Goal: Task Accomplishment & Management: Complete application form

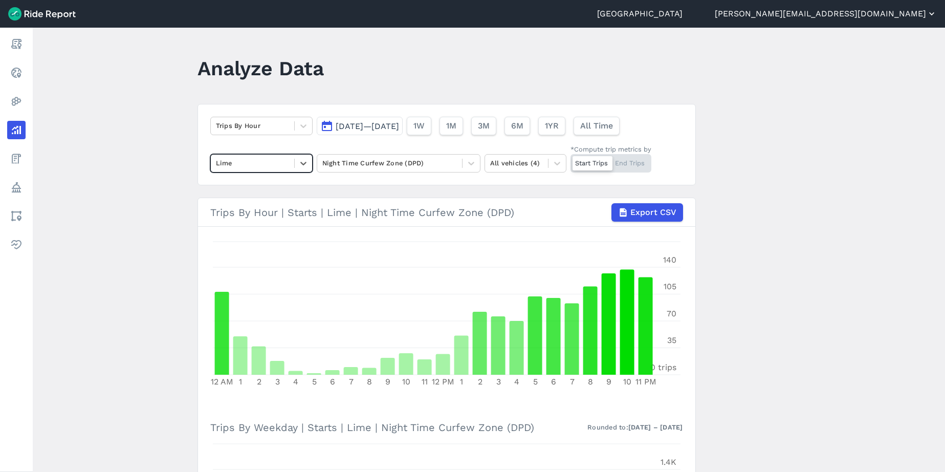
click at [883, 15] on button "[PERSON_NAME][EMAIL_ADDRESS][DOMAIN_NAME]" at bounding box center [826, 14] width 222 height 12
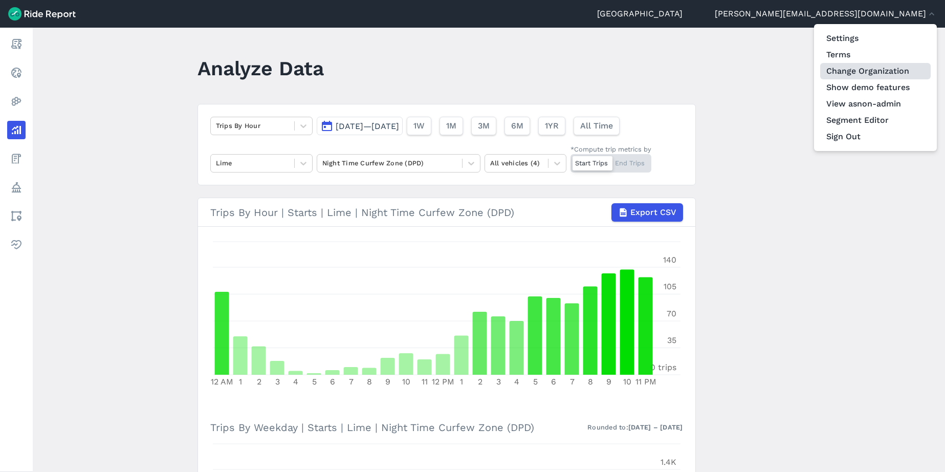
click at [874, 73] on link "Change Organization" at bounding box center [875, 71] width 111 height 16
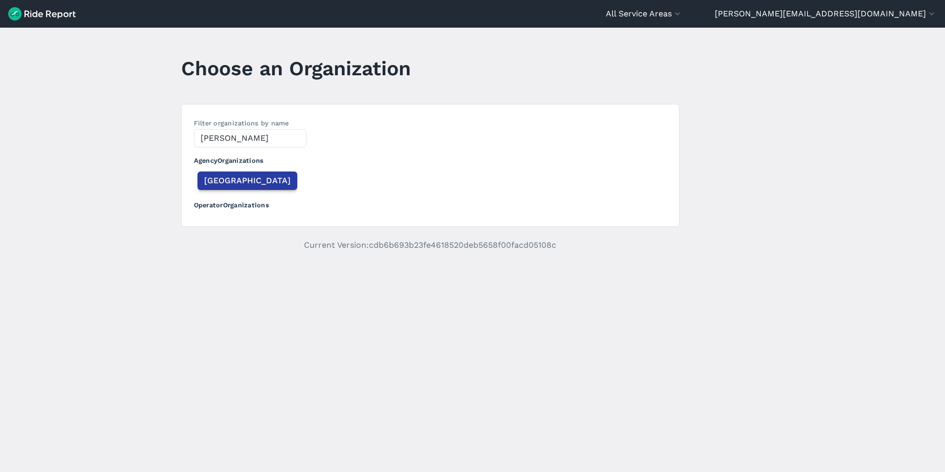
type input "[PERSON_NAME]"
click at [237, 188] on button "[GEOGRAPHIC_DATA]" at bounding box center [248, 180] width 100 height 18
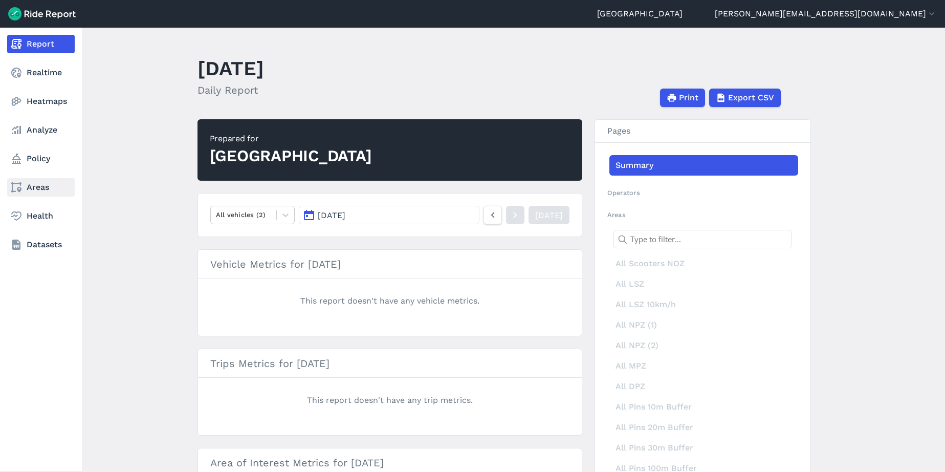
click at [53, 193] on link "Areas" at bounding box center [41, 187] width 68 height 18
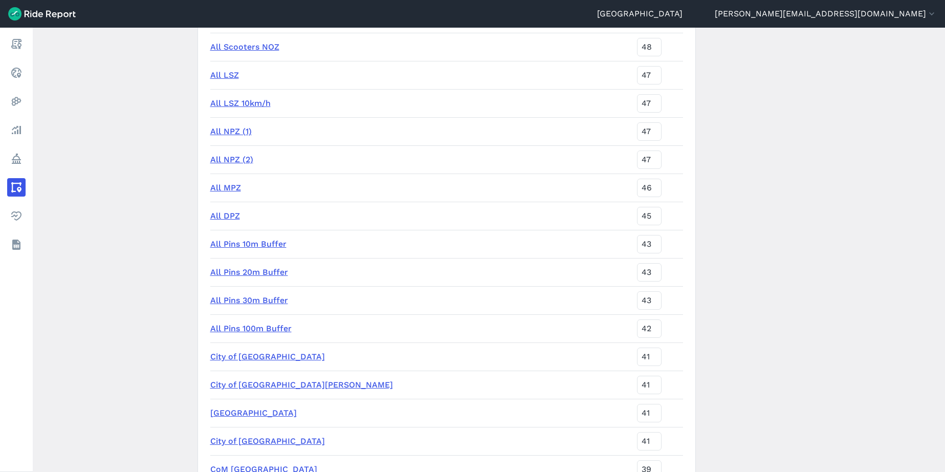
scroll to position [163, 0]
click at [255, 242] on link "All Pins 10m Buffer" at bounding box center [248, 243] width 76 height 10
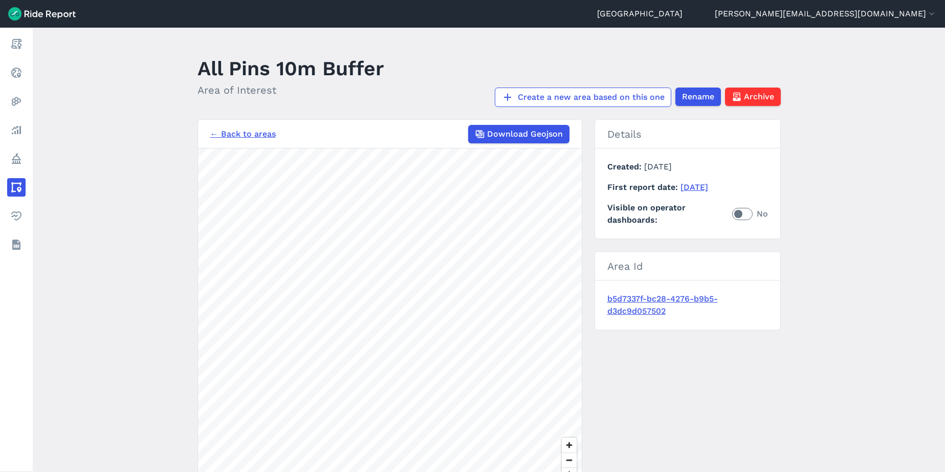
click at [230, 133] on link "← Back to areas" at bounding box center [243, 134] width 66 height 12
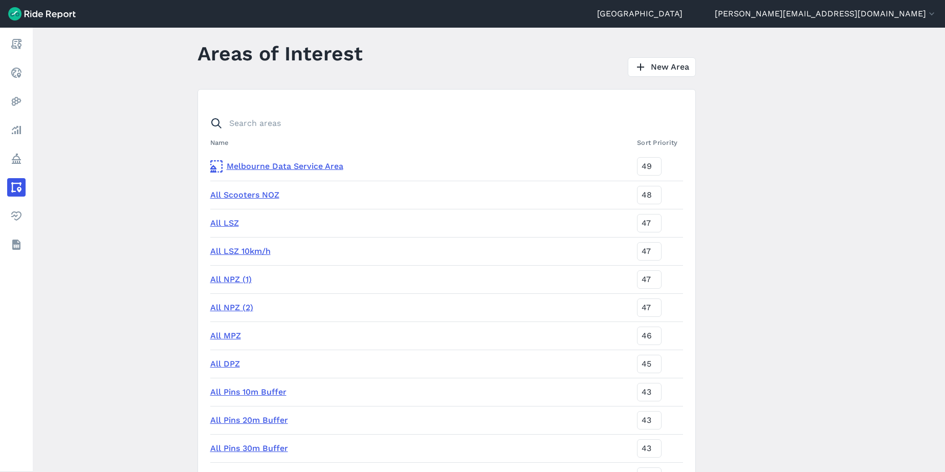
scroll to position [34, 0]
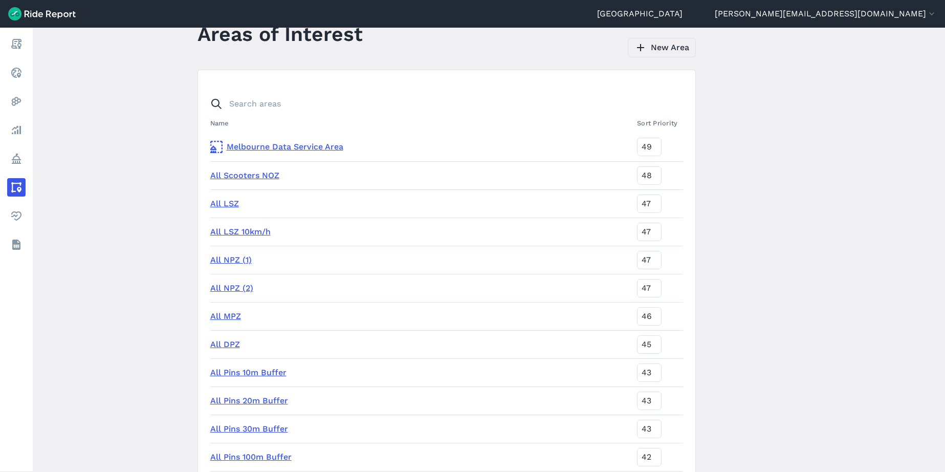
click at [668, 44] on link "New Area" at bounding box center [662, 47] width 68 height 19
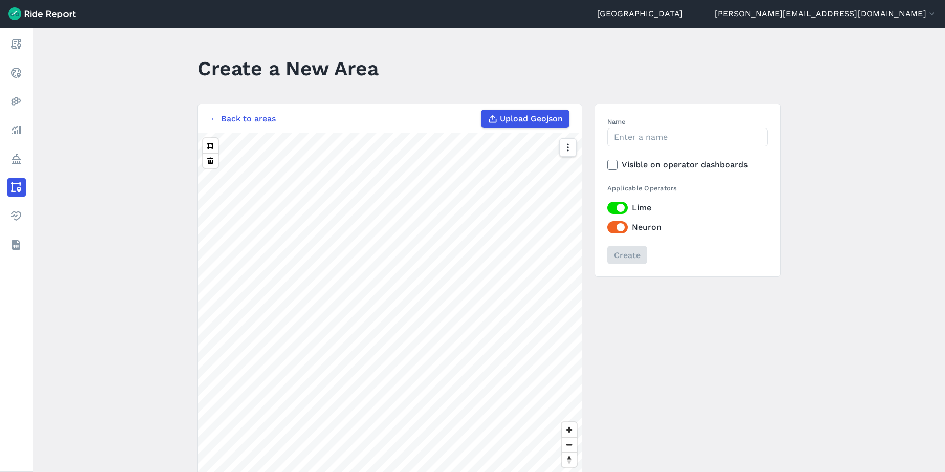
click at [530, 118] on span "Upload Geojson" at bounding box center [531, 119] width 63 height 12
click at [482, 110] on input "Upload Geojson" at bounding box center [481, 110] width 1 height 1
type input "C:\fakepath\All Parking Pins [DATE] 10m.geojson"
click at [636, 138] on input "Name" at bounding box center [687, 137] width 161 height 18
type input "All Parking Pins 10m Buffer"
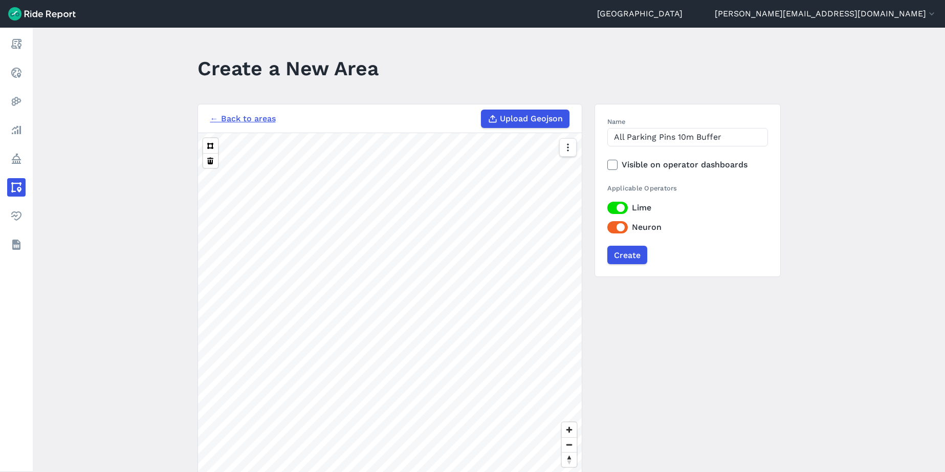
click at [612, 166] on icon at bounding box center [612, 165] width 9 height 10
click at [607, 165] on input "Visible on operator dashboards" at bounding box center [607, 162] width 0 height 7
click at [268, 117] on link "← Back to areas" at bounding box center [243, 119] width 66 height 12
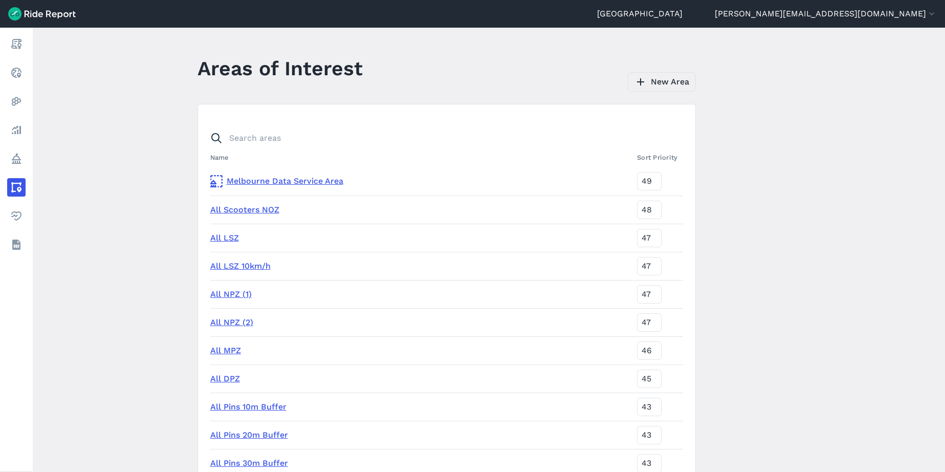
click at [659, 85] on link "New Area" at bounding box center [662, 81] width 68 height 19
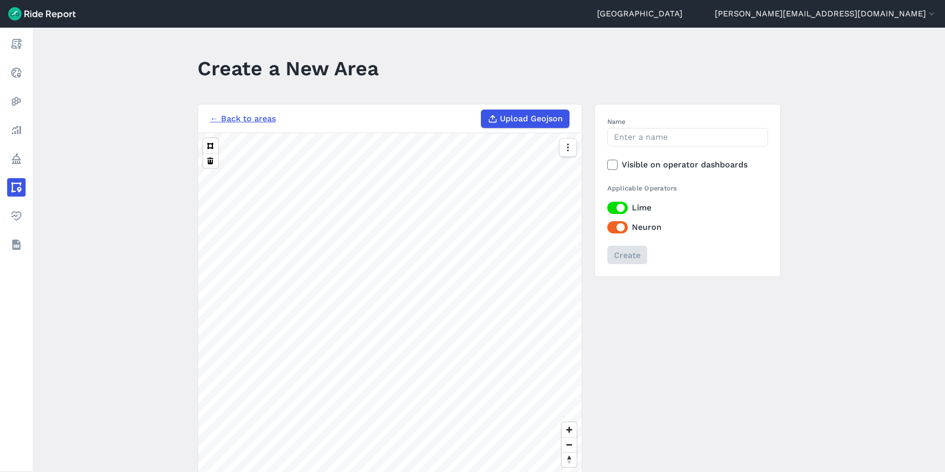
click at [542, 124] on span "Upload Geojson" at bounding box center [531, 119] width 63 height 12
click at [482, 110] on input "Upload Geojson" at bounding box center [481, 110] width 1 height 1
type input "C:\fakepath\All Parking Pins [DATE] 10m.geojson"
click at [627, 137] on input "Name" at bounding box center [687, 137] width 161 height 18
type input "All Parking Pins 10m Buffer"
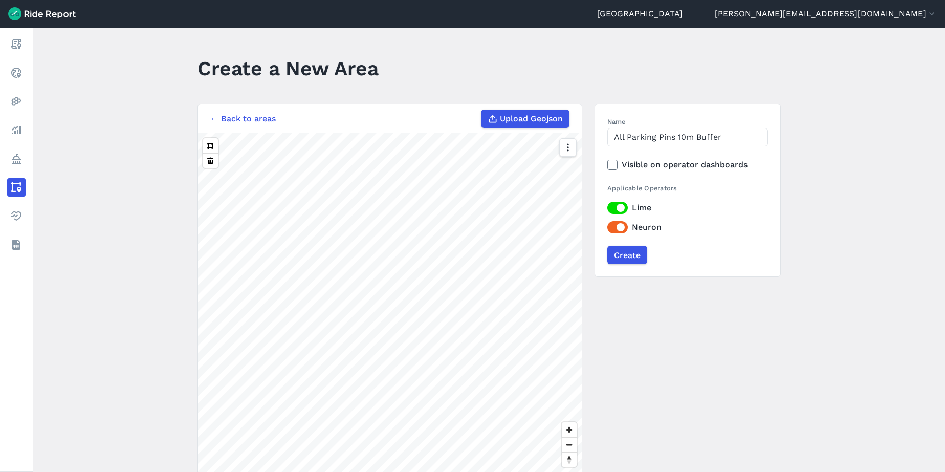
click at [684, 165] on label "Visible on operator dashboards" at bounding box center [687, 165] width 161 height 12
click at [607, 165] on input "Visible on operator dashboards" at bounding box center [607, 162] width 0 height 7
click at [626, 252] on input "Create" at bounding box center [627, 255] width 40 height 18
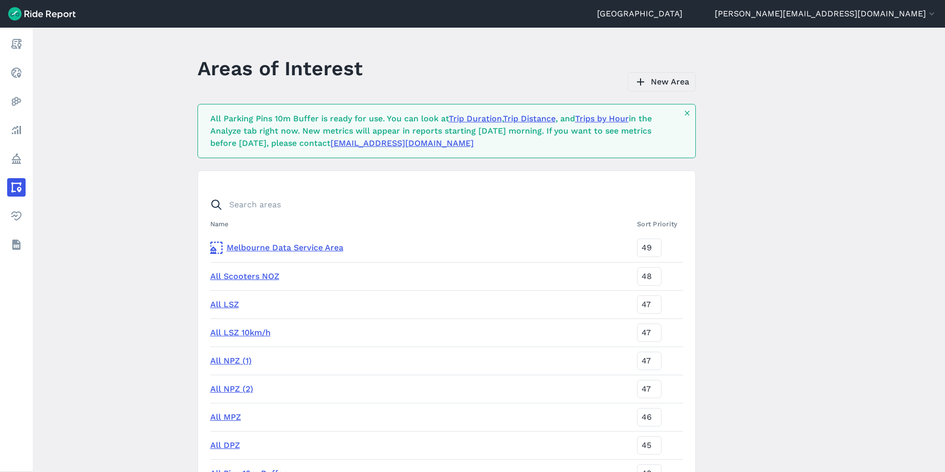
click at [673, 80] on link "New Area" at bounding box center [662, 81] width 68 height 19
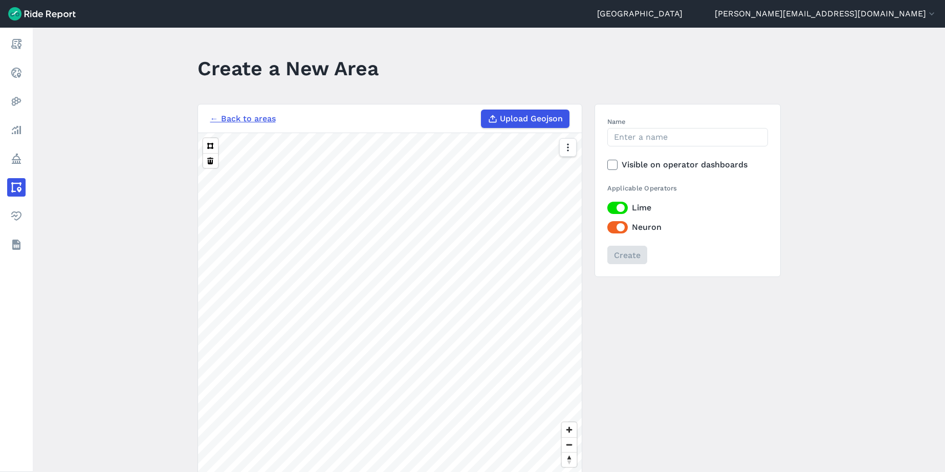
click at [541, 123] on span "Upload Geojson" at bounding box center [531, 119] width 63 height 12
click at [482, 110] on input "Upload Geojson" at bounding box center [481, 110] width 1 height 1
type input "C:\fakepath\All Parking Pins [DATE] 20m.geojson"
click at [648, 139] on input "Name" at bounding box center [687, 137] width 161 height 18
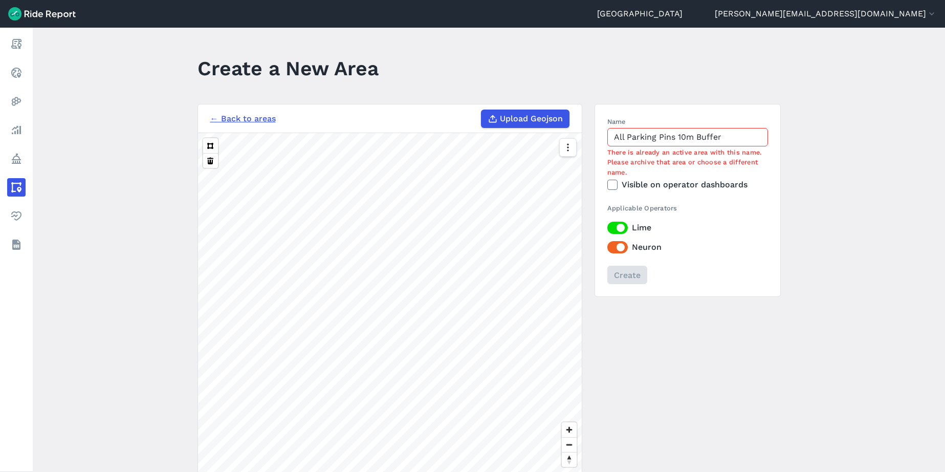
click at [679, 131] on input "All Parking Pins 10m Buffer" at bounding box center [687, 137] width 161 height 18
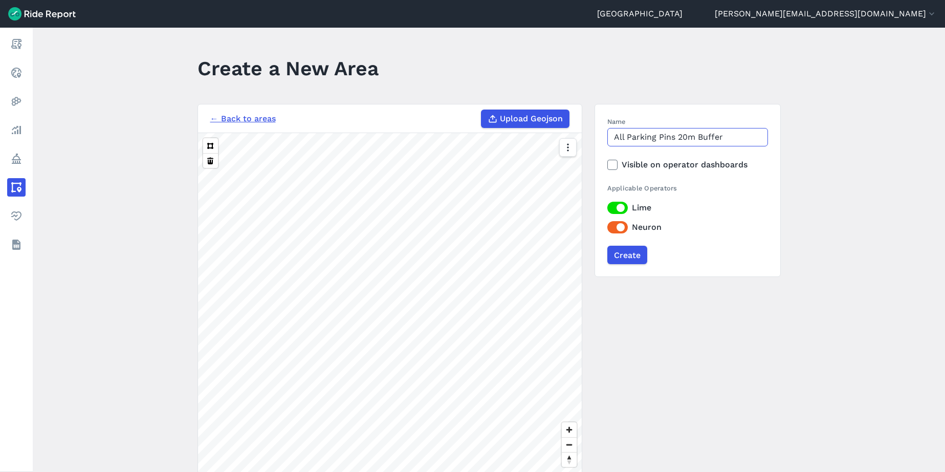
type input "All Parking Pins 20m Buffer"
click at [634, 164] on label "Visible on operator dashboards" at bounding box center [687, 165] width 161 height 12
click at [607, 164] on input "Visible on operator dashboards" at bounding box center [607, 162] width 0 height 7
click at [638, 258] on input "Create" at bounding box center [627, 255] width 40 height 18
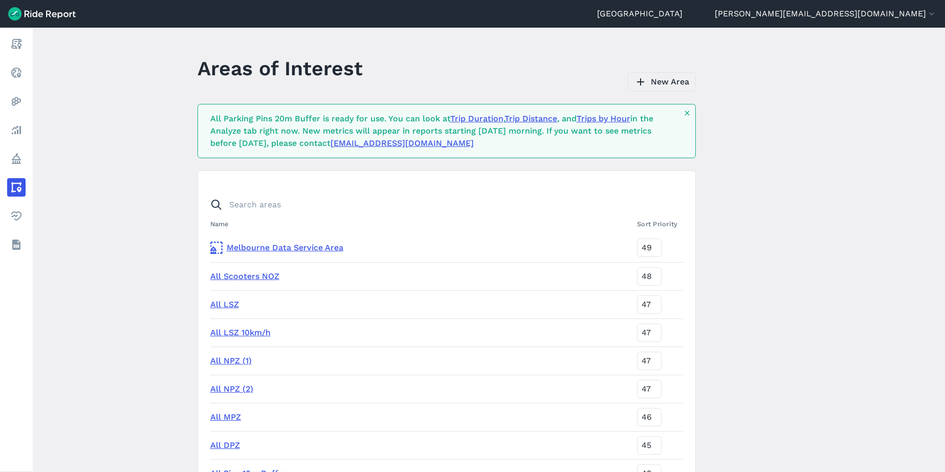
click at [669, 87] on link "New Area" at bounding box center [662, 81] width 68 height 19
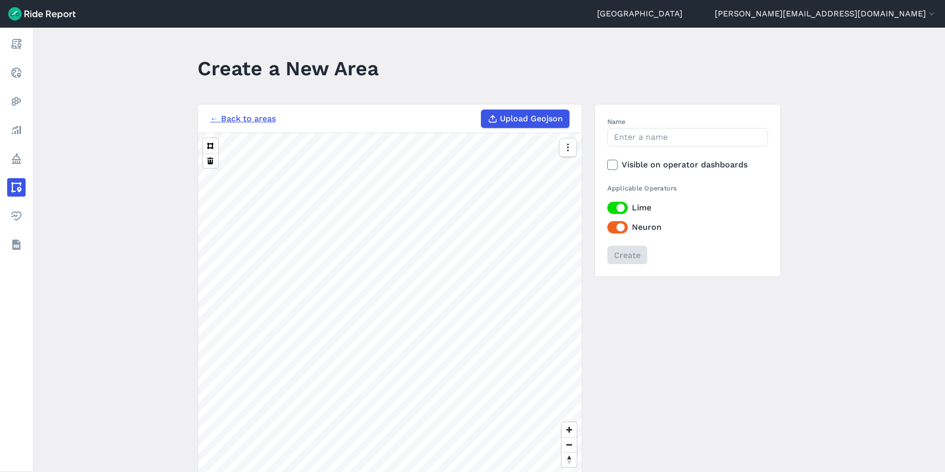
click at [533, 120] on span "Upload Geojson" at bounding box center [531, 119] width 63 height 12
click at [482, 110] on input "Upload Geojson" at bounding box center [481, 110] width 1 height 1
type input "C:\fakepath\All Parking Pins [DATE] 30m.geojson"
click at [629, 140] on input "Name" at bounding box center [687, 137] width 161 height 18
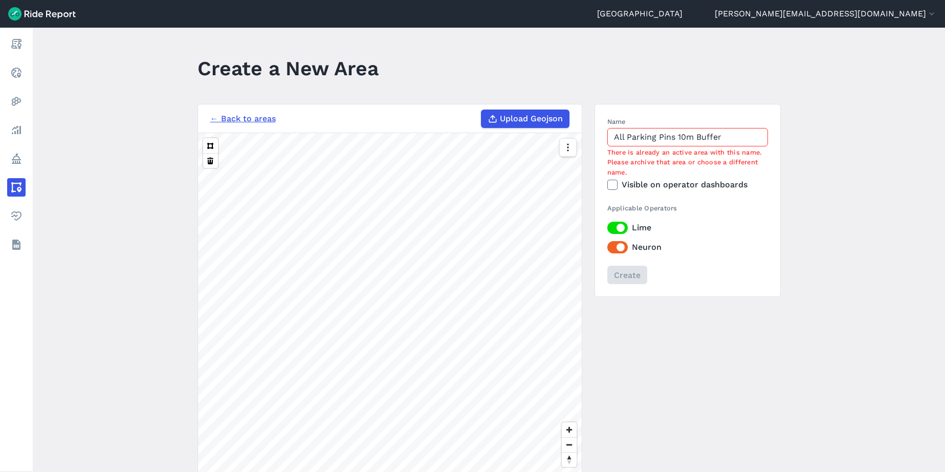
click at [679, 136] on input "All Parking Pins 10m Buffer" at bounding box center [687, 137] width 161 height 18
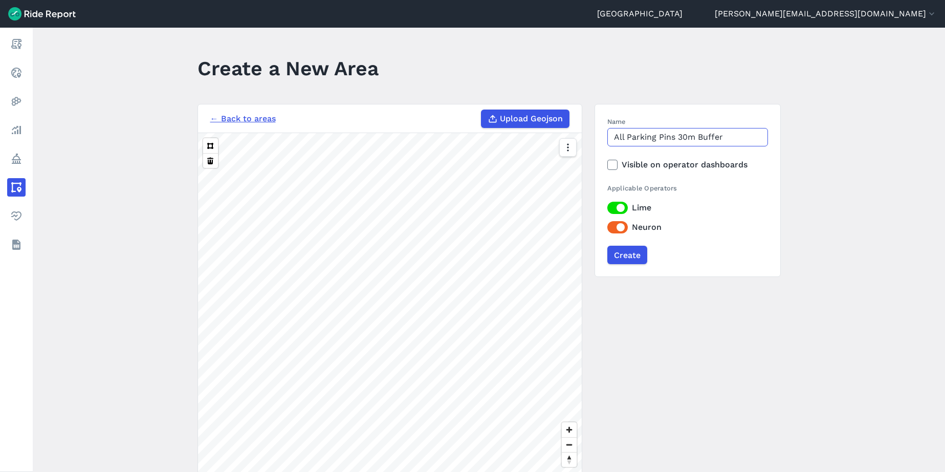
type input "All Parking Pins 30m Buffer"
click at [674, 163] on label "Visible on operator dashboards" at bounding box center [687, 165] width 161 height 12
click at [607, 163] on input "Visible on operator dashboards" at bounding box center [607, 162] width 0 height 7
click at [627, 256] on input "Create" at bounding box center [627, 255] width 40 height 18
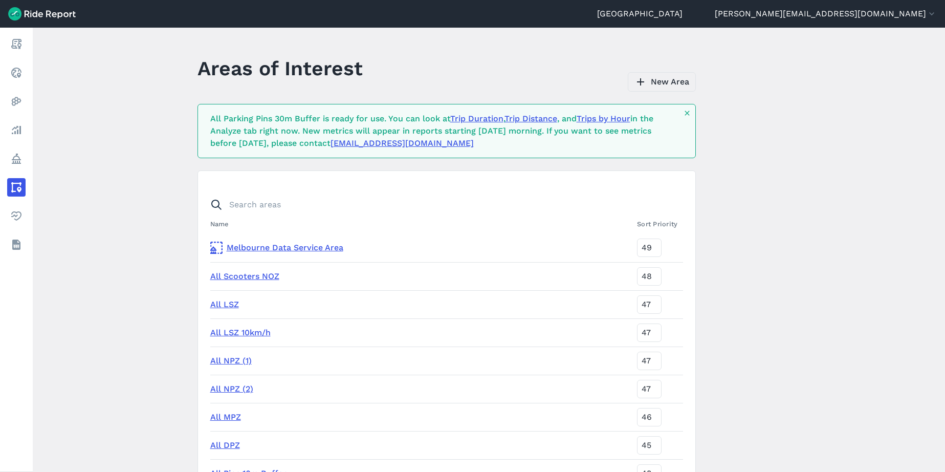
click at [649, 77] on link "New Area" at bounding box center [662, 81] width 68 height 19
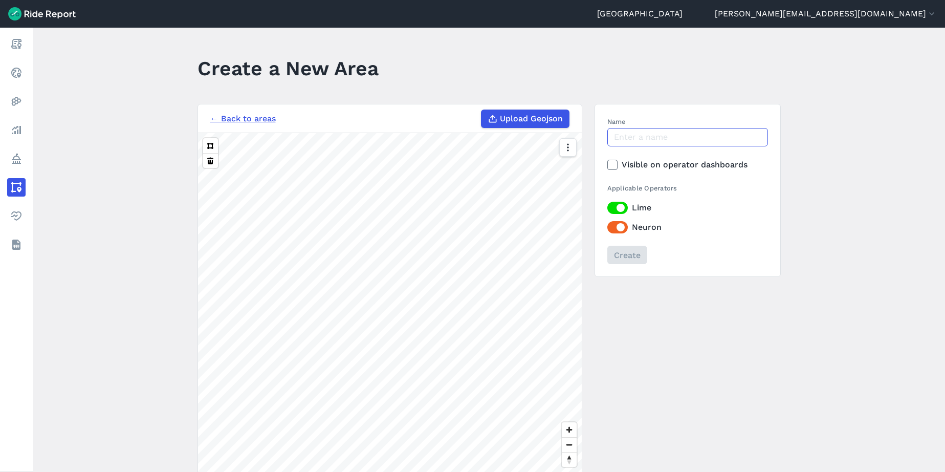
click at [642, 135] on input "Name" at bounding box center [687, 137] width 161 height 18
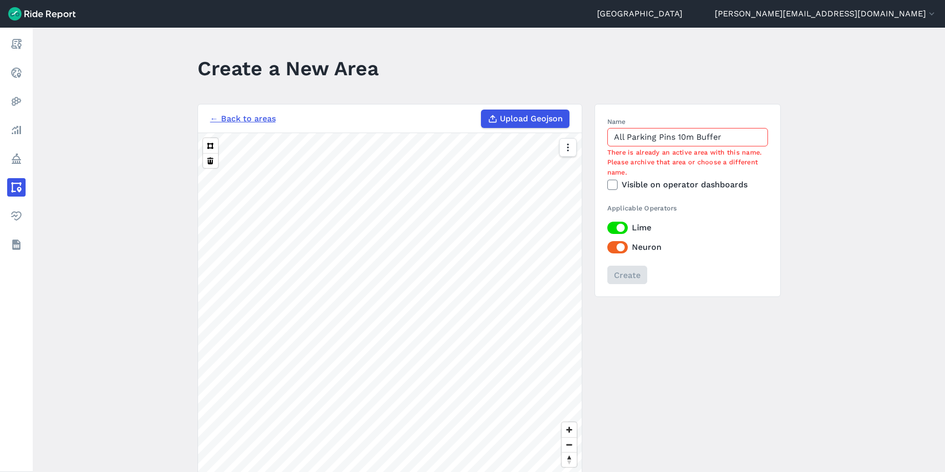
click at [683, 138] on input "All Parking Pins 10m Buffer" at bounding box center [687, 137] width 161 height 18
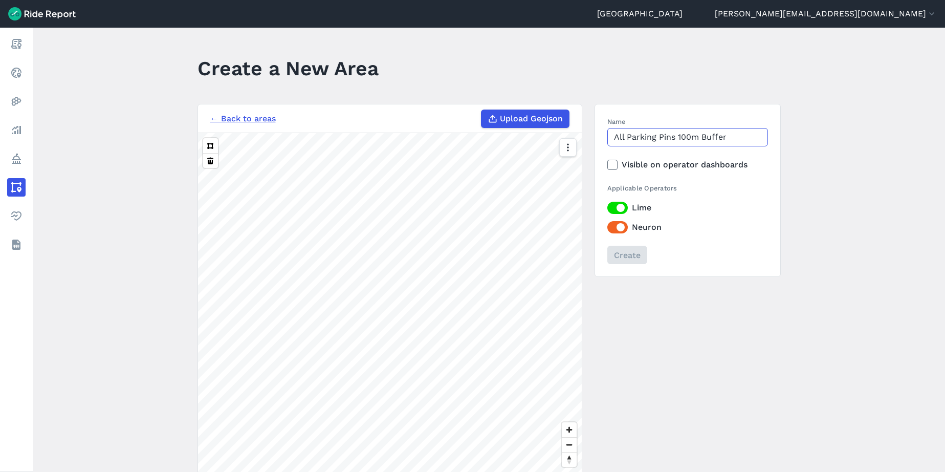
type input "All Parking Pins 100m Buffer"
click at [553, 122] on span "Upload Geojson" at bounding box center [531, 119] width 63 height 12
click at [482, 110] on input "Upload Geojson" at bounding box center [481, 110] width 1 height 1
type input "C:\fakepath\All Parking Pins [DATE] 100m.geojson"
click at [675, 166] on label "Visible on operator dashboards" at bounding box center [687, 165] width 161 height 12
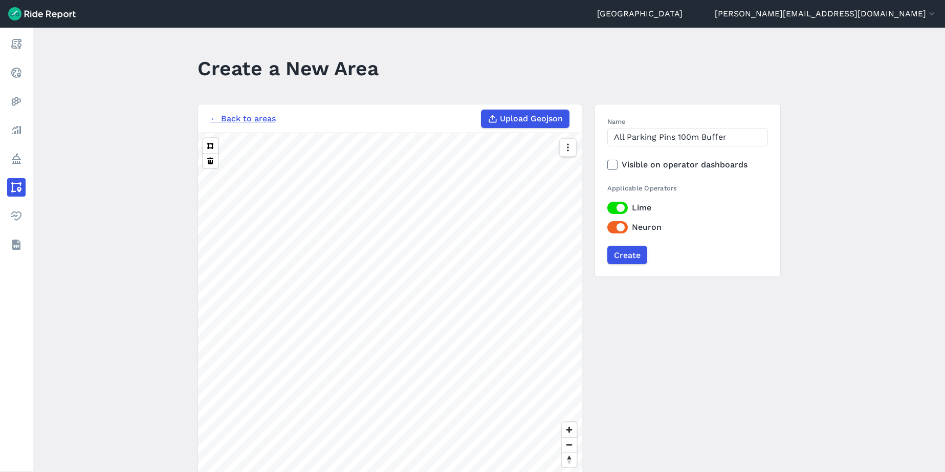
click at [607, 165] on input "Visible on operator dashboards" at bounding box center [607, 162] width 0 height 7
click at [627, 257] on input "Create" at bounding box center [627, 255] width 40 height 18
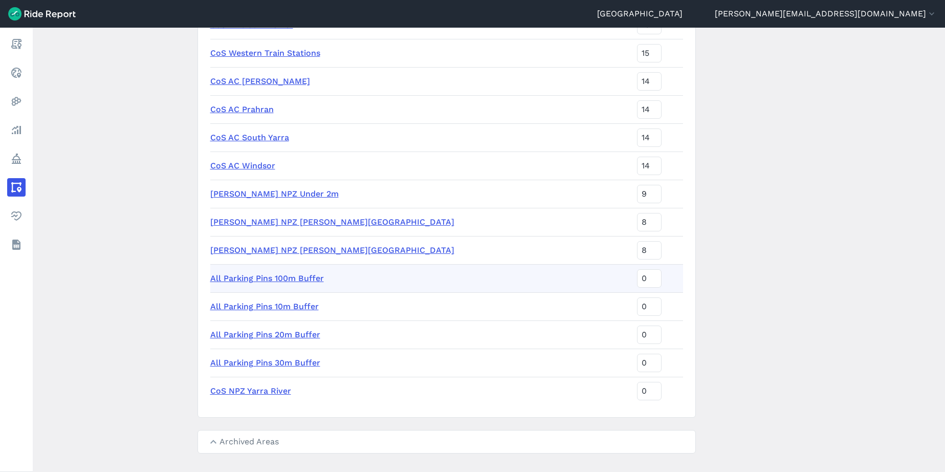
scroll to position [3292, 0]
